Goal: Information Seeking & Learning: Find contact information

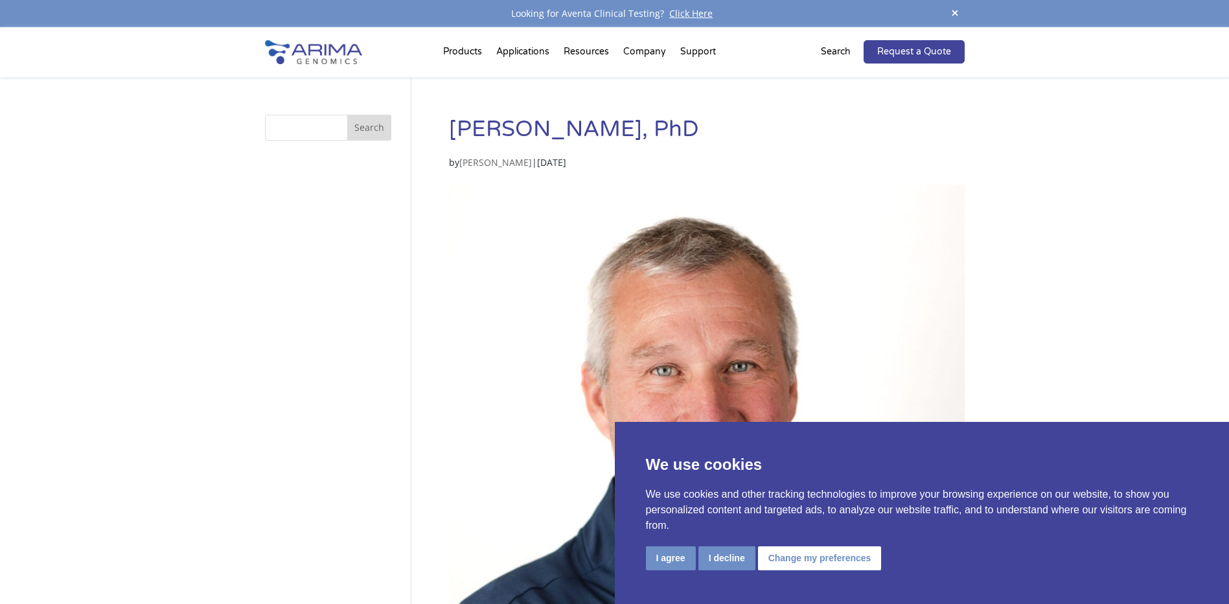
click at [819, 572] on div "I agree I decline Change my preferences" at bounding box center [922, 559] width 553 height 27
click at [814, 561] on button "Change my preferences" at bounding box center [820, 558] width 124 height 24
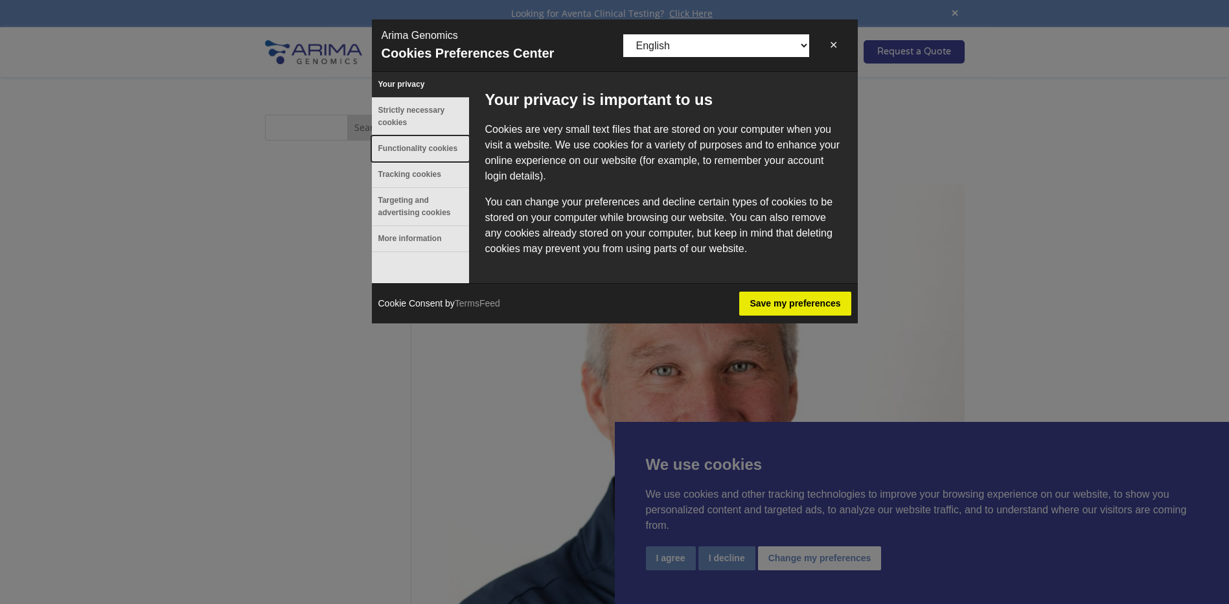
click at [410, 153] on button "Functionality cookies" at bounding box center [420, 148] width 97 height 25
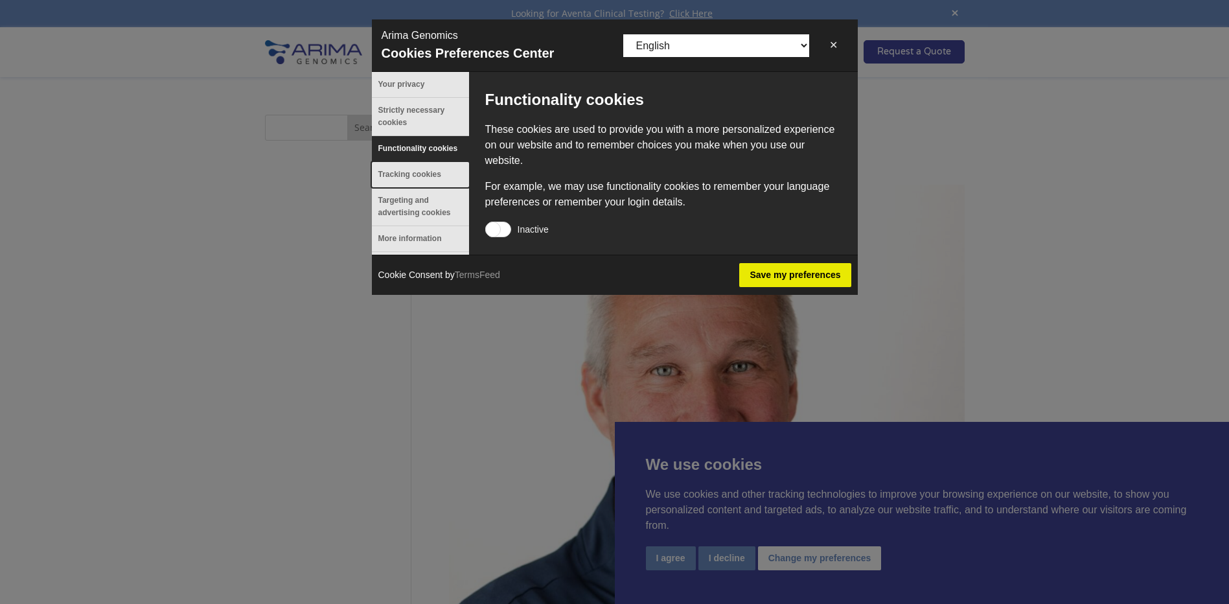
click at [411, 180] on button "Tracking cookies" at bounding box center [420, 174] width 97 height 25
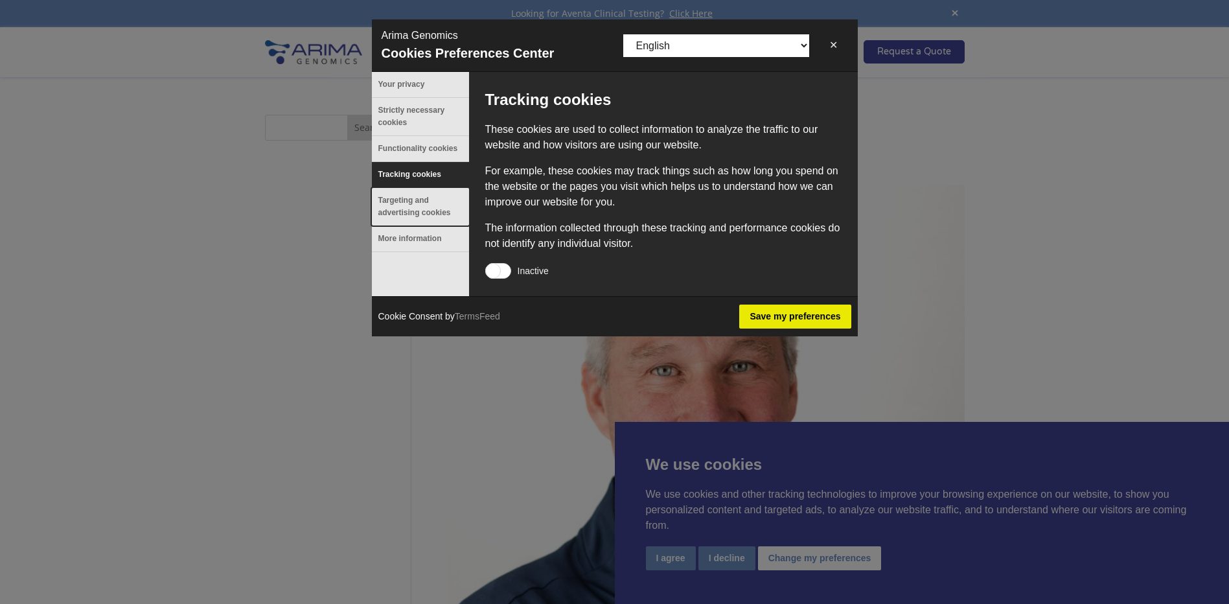
click at [411, 196] on button "Targeting and advertising cookies" at bounding box center [420, 207] width 97 height 38
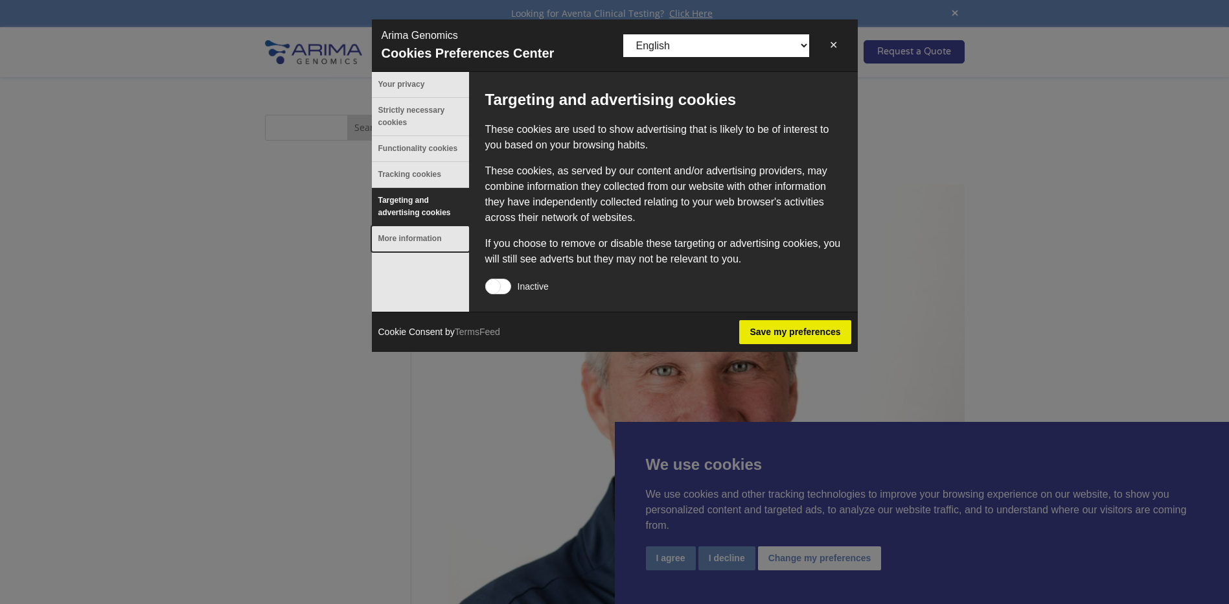
click at [413, 237] on button "More information" at bounding box center [420, 238] width 97 height 25
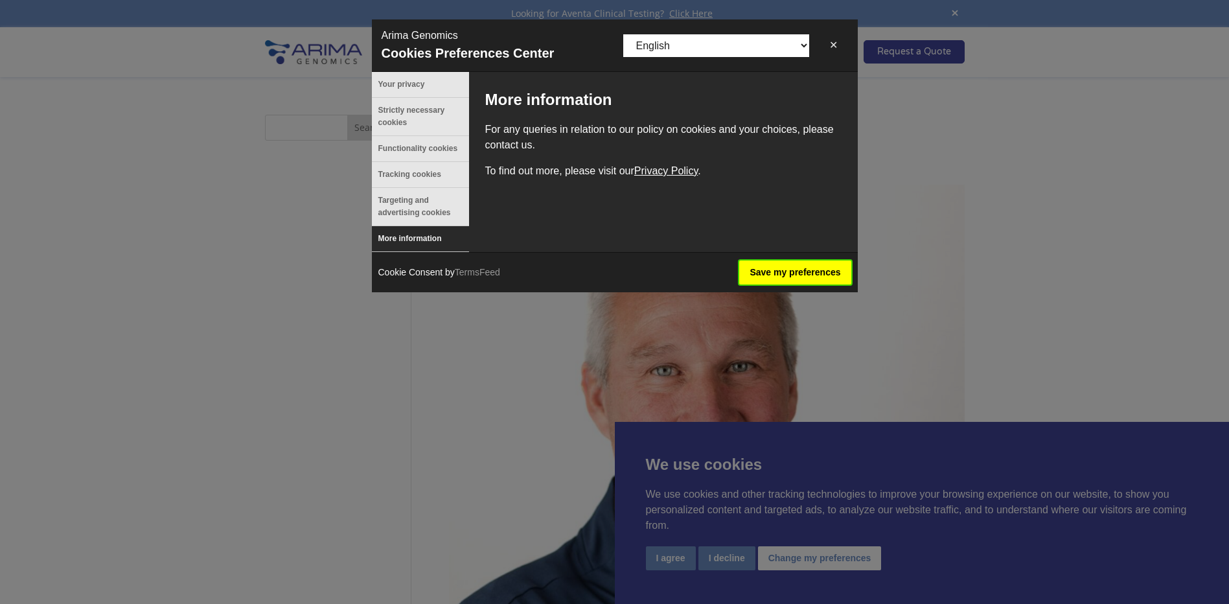
click at [785, 275] on button "Save my preferences" at bounding box center [794, 273] width 111 height 24
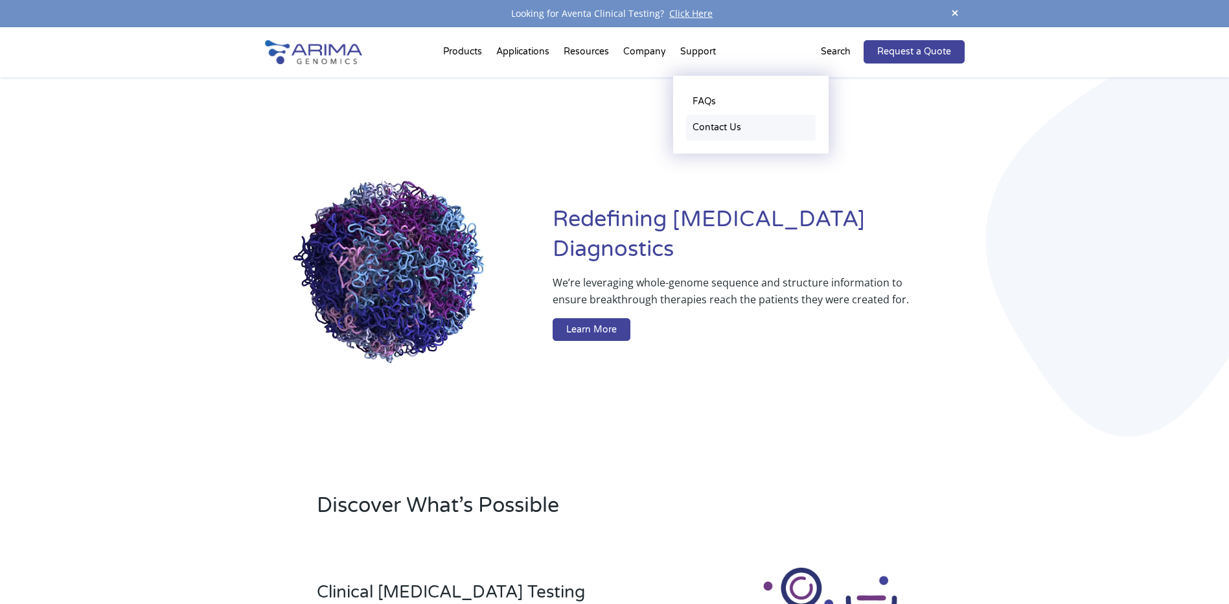
click at [712, 124] on link "Contact Us" at bounding box center [751, 128] width 130 height 26
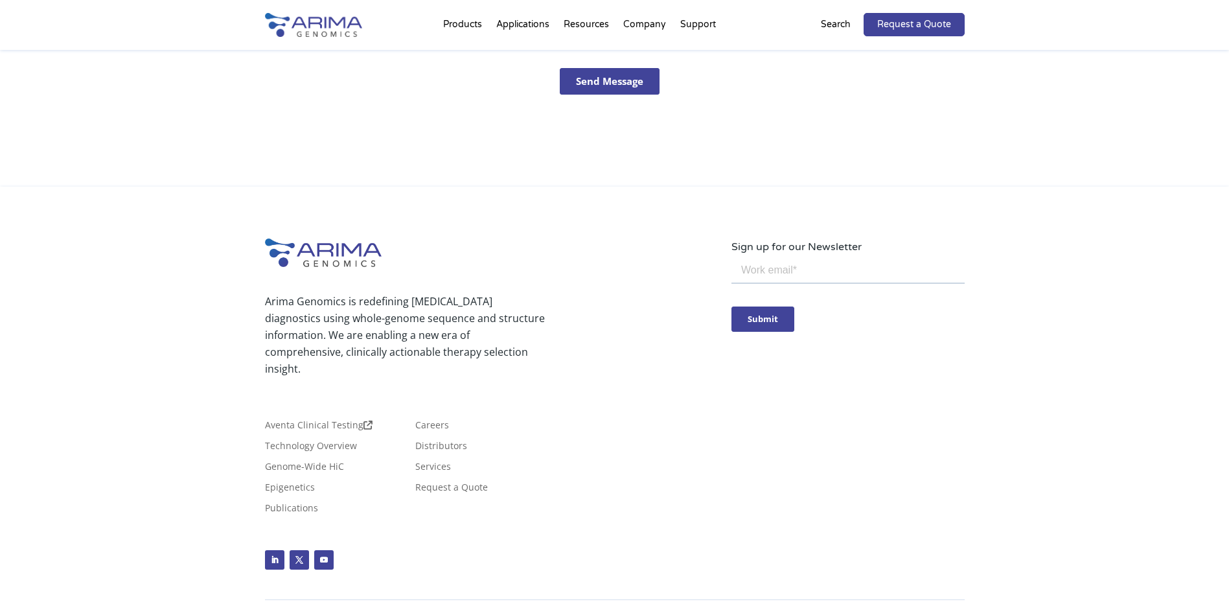
scroll to position [631, 0]
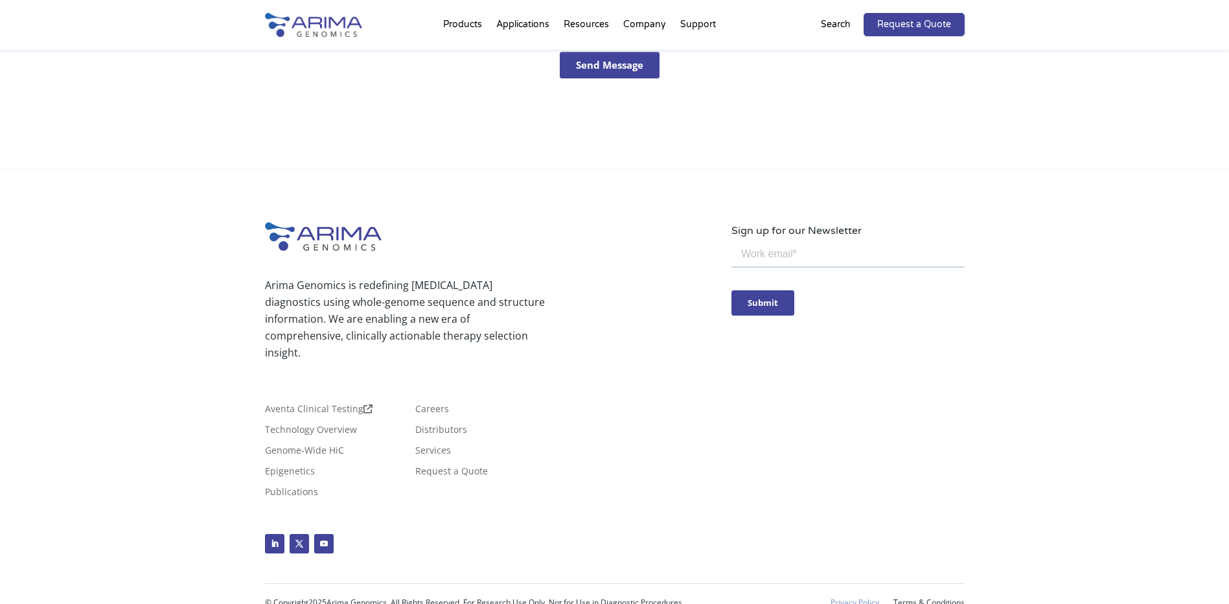
click at [845, 598] on link "Privacy Policy" at bounding box center [855, 602] width 49 height 9
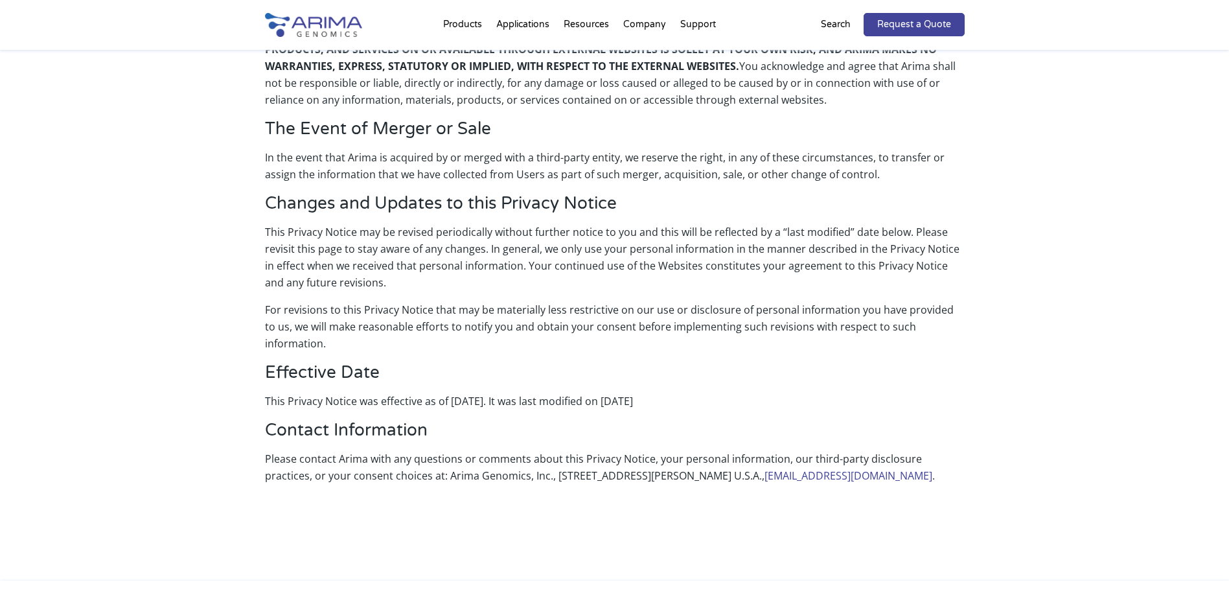
scroll to position [2540, 0]
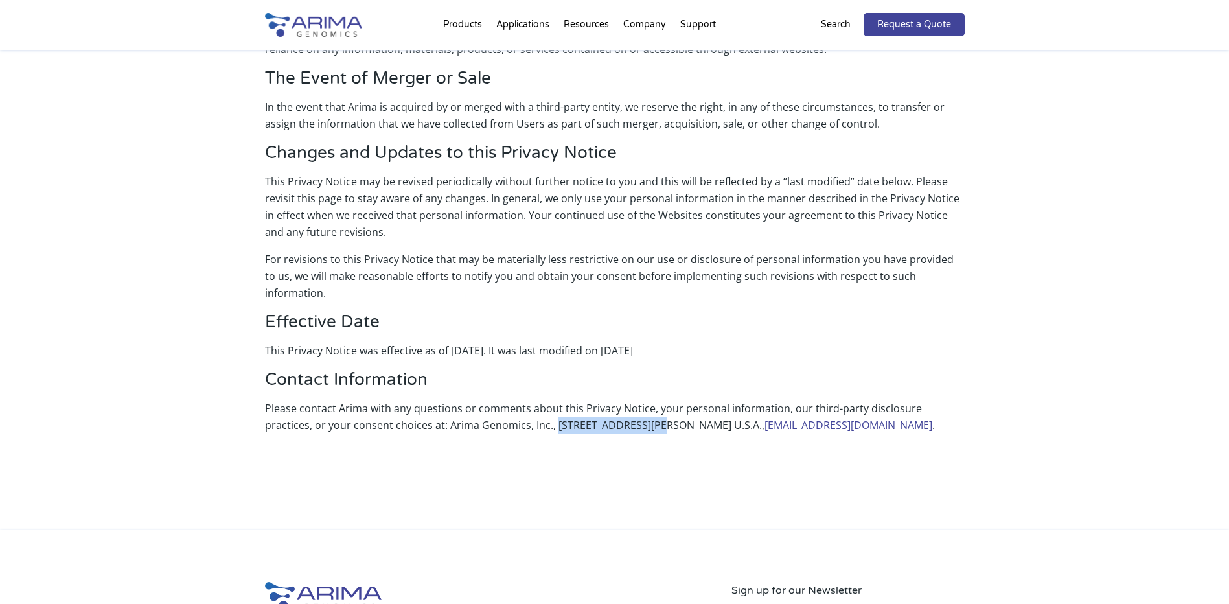
drag, startPoint x: 505, startPoint y: 376, endPoint x: 603, endPoint y: 377, distance: 97.9
click at [603, 400] on p "Please contact Arima with any questions or comments about this Privacy Notice, …" at bounding box center [615, 422] width 700 height 44
copy p "[STREET_ADDRESS][PERSON_NAME]"
drag, startPoint x: 610, startPoint y: 376, endPoint x: 657, endPoint y: 372, distance: 46.8
click at [657, 400] on p "Please contact Arima with any questions or comments about this Privacy Notice, …" at bounding box center [615, 422] width 700 height 44
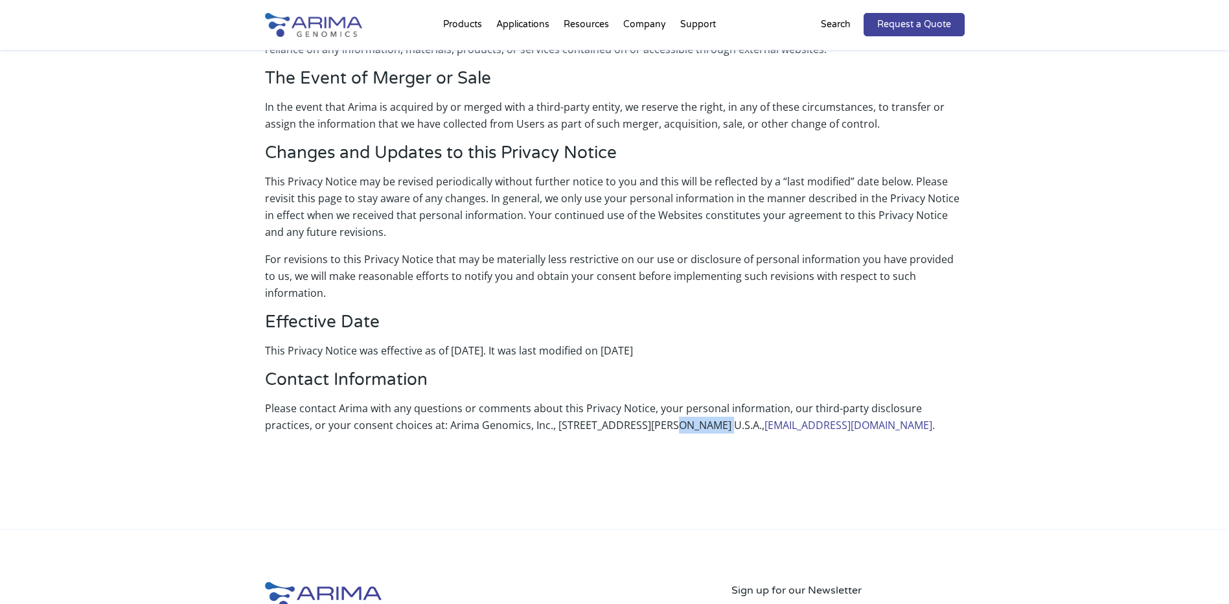
copy p "[GEOGRAPHIC_DATA]"
